Goal: Task Accomplishment & Management: Manage account settings

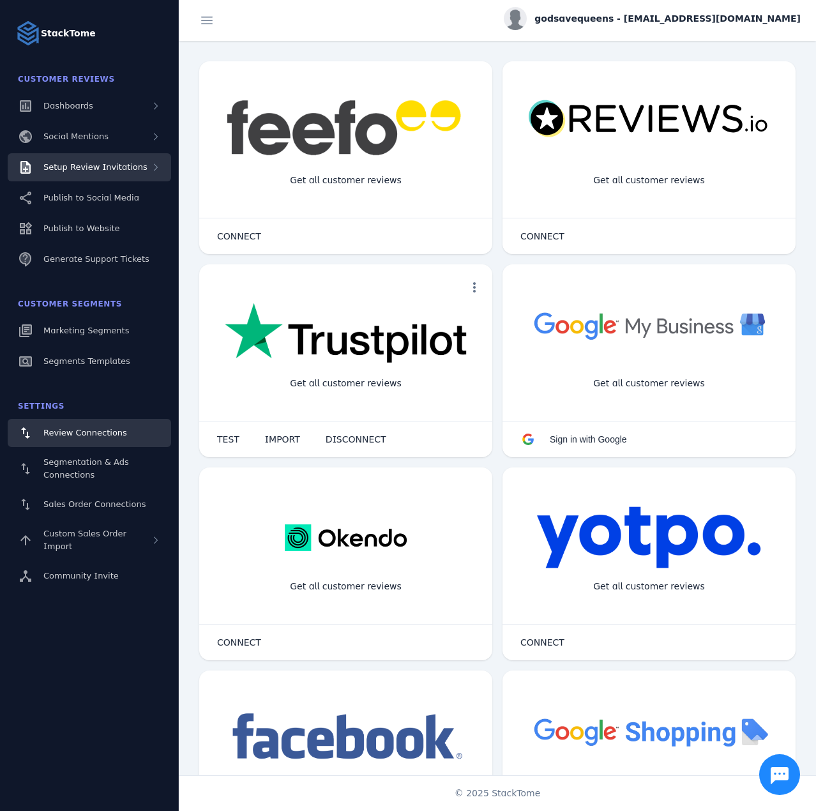
click at [103, 166] on span "Setup Review Invitations" at bounding box center [95, 167] width 104 height 10
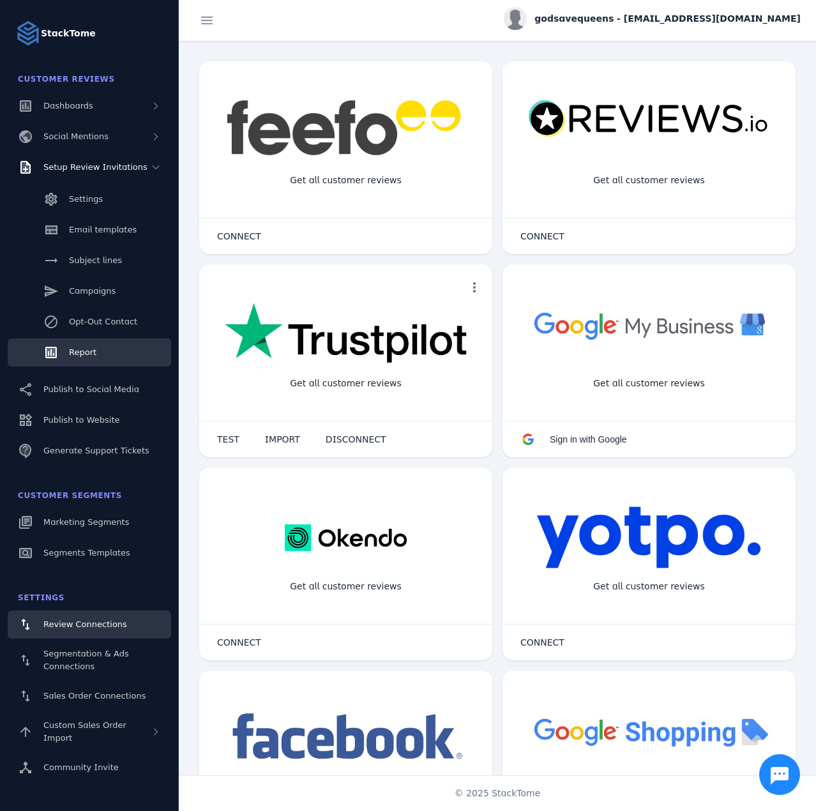
click at [85, 366] on link "Report" at bounding box center [89, 352] width 163 height 28
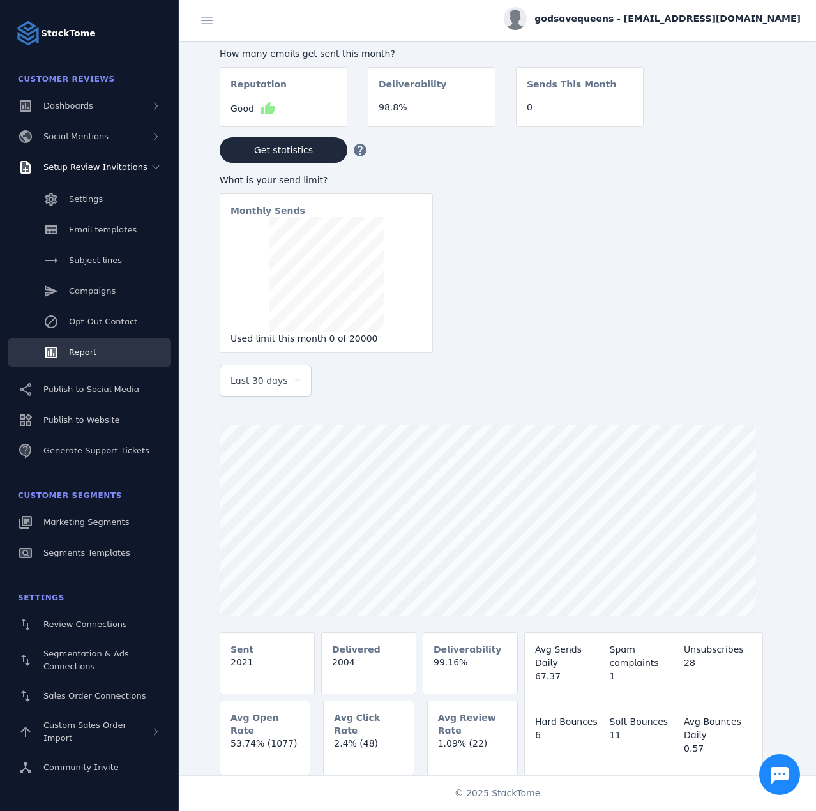
click at [272, 388] on span "Last 30 days" at bounding box center [258, 380] width 57 height 15
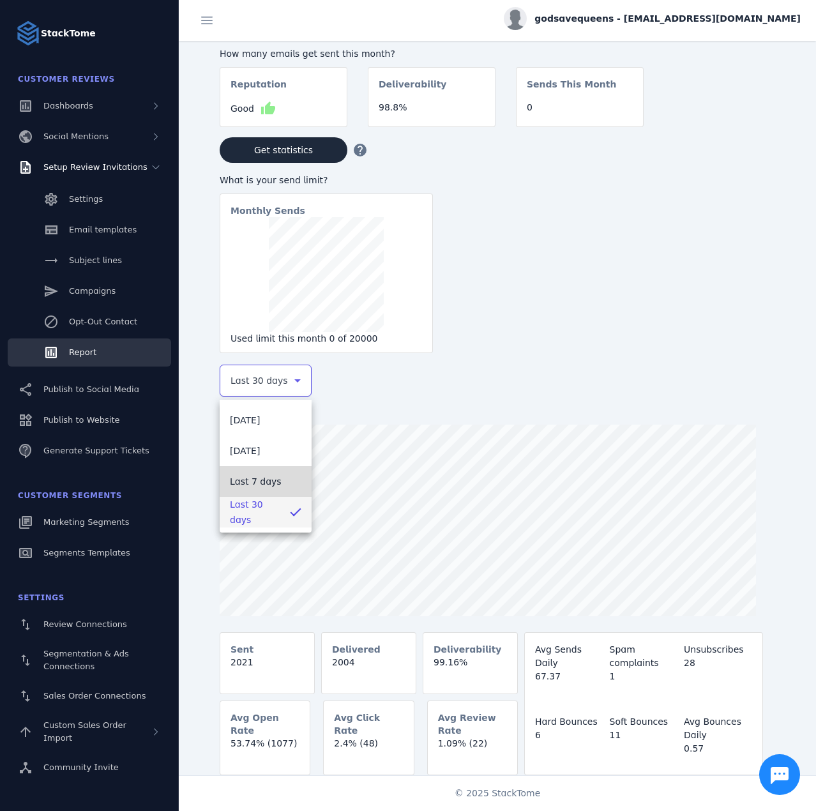
click at [251, 482] on span "Last 7 days" at bounding box center [256, 481] width 52 height 15
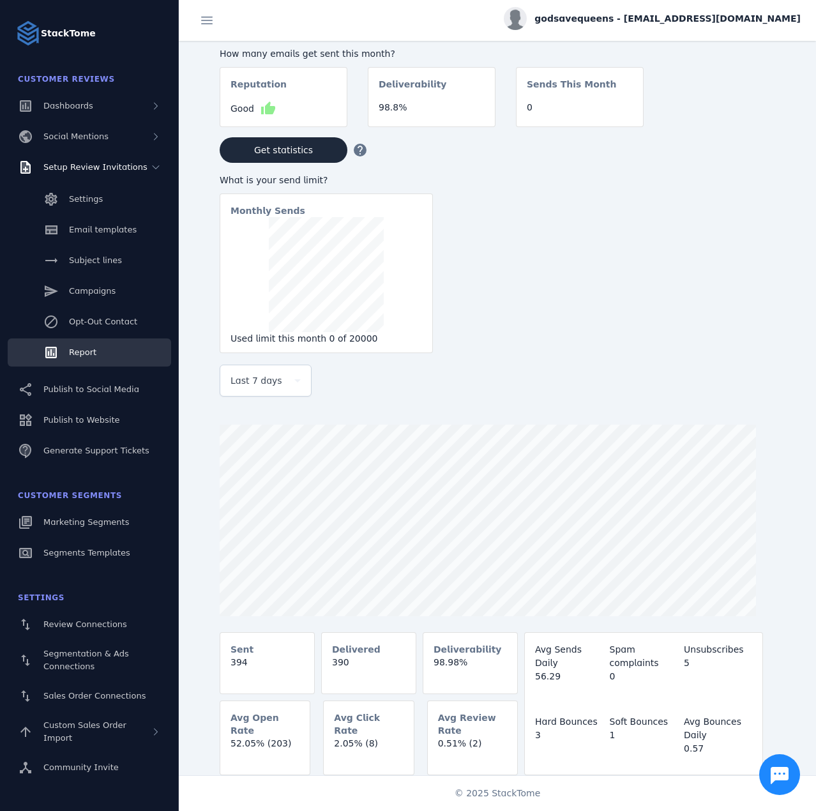
click at [710, 22] on span "godsavequeens - [EMAIL_ADDRESS][DOMAIN_NAME]" at bounding box center [667, 18] width 266 height 13
click at [764, 121] on span "Sign out" at bounding box center [760, 123] width 37 height 15
